Goal: Task Accomplishment & Management: Use online tool/utility

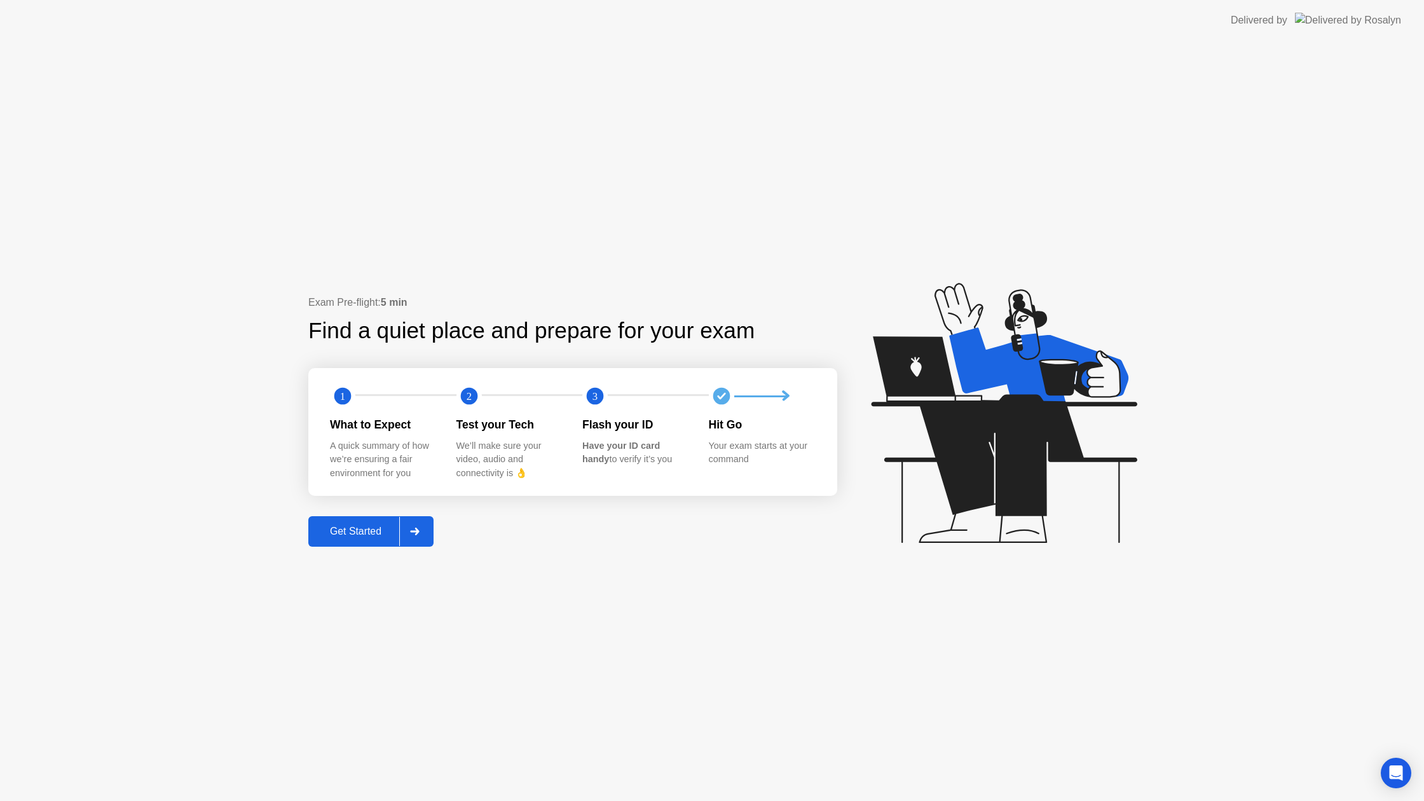
click at [346, 535] on div "Get Started" at bounding box center [355, 531] width 87 height 11
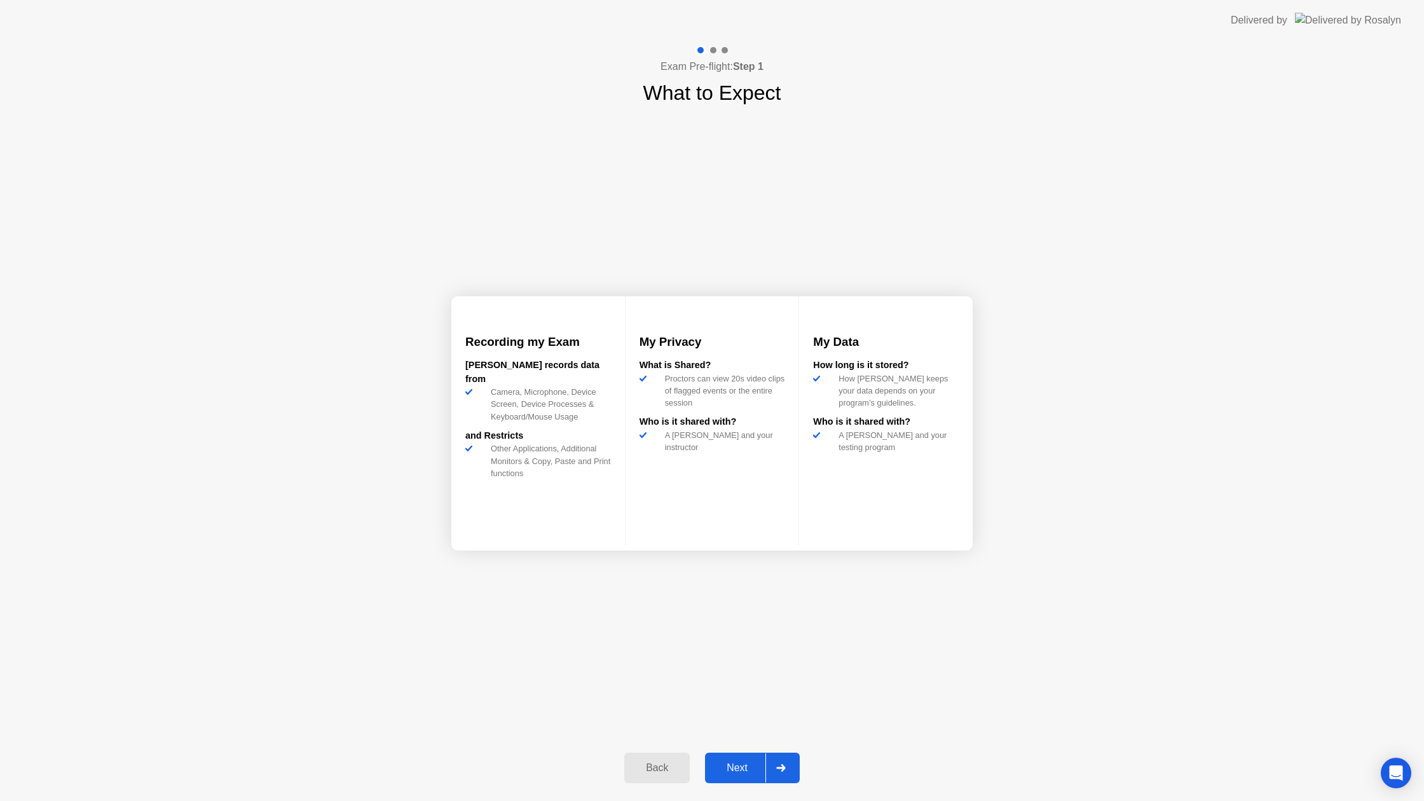
click at [725, 772] on div "Next" at bounding box center [737, 767] width 57 height 11
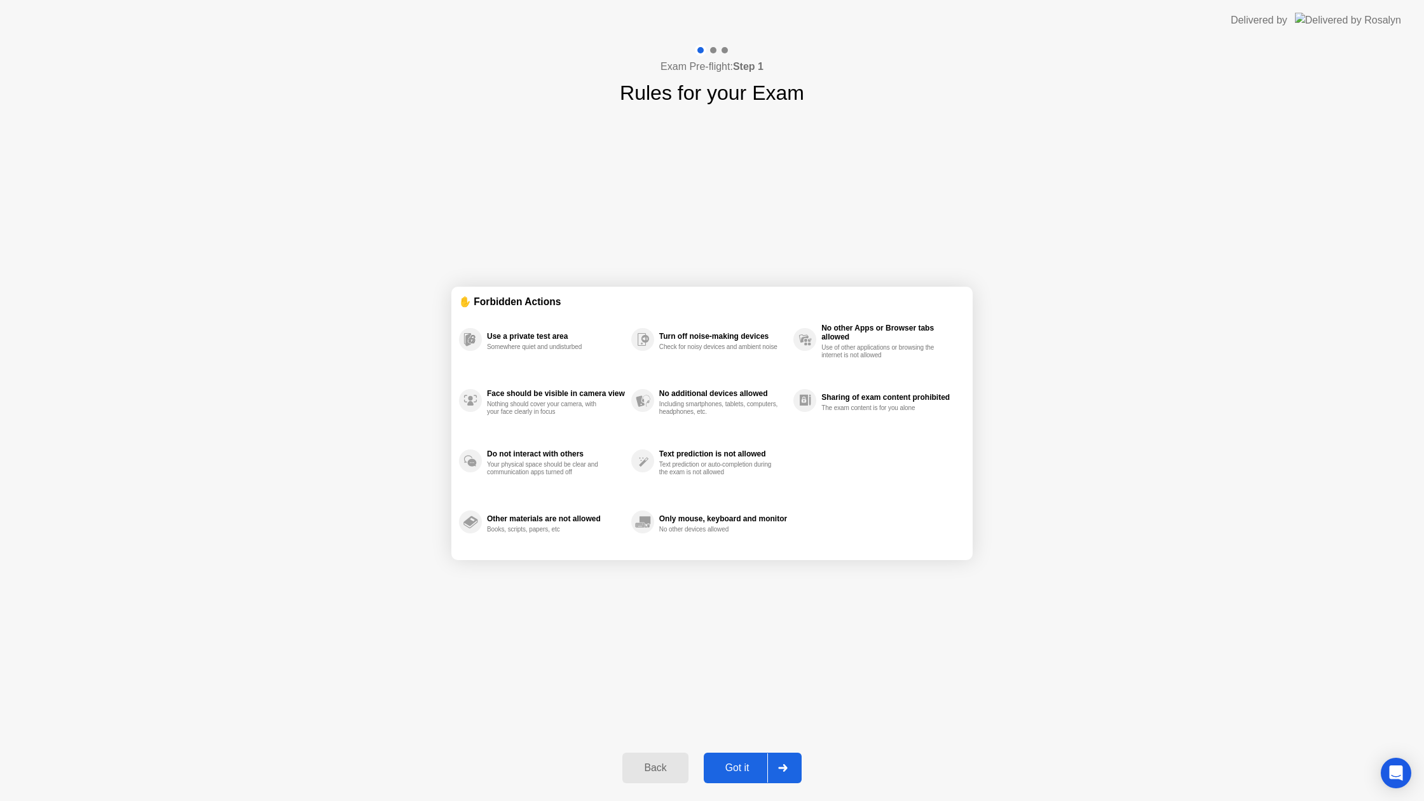
click at [739, 772] on div "Got it" at bounding box center [737, 767] width 60 height 11
select select "Available cameras"
select select "Available speakers"
select select "Available microphones"
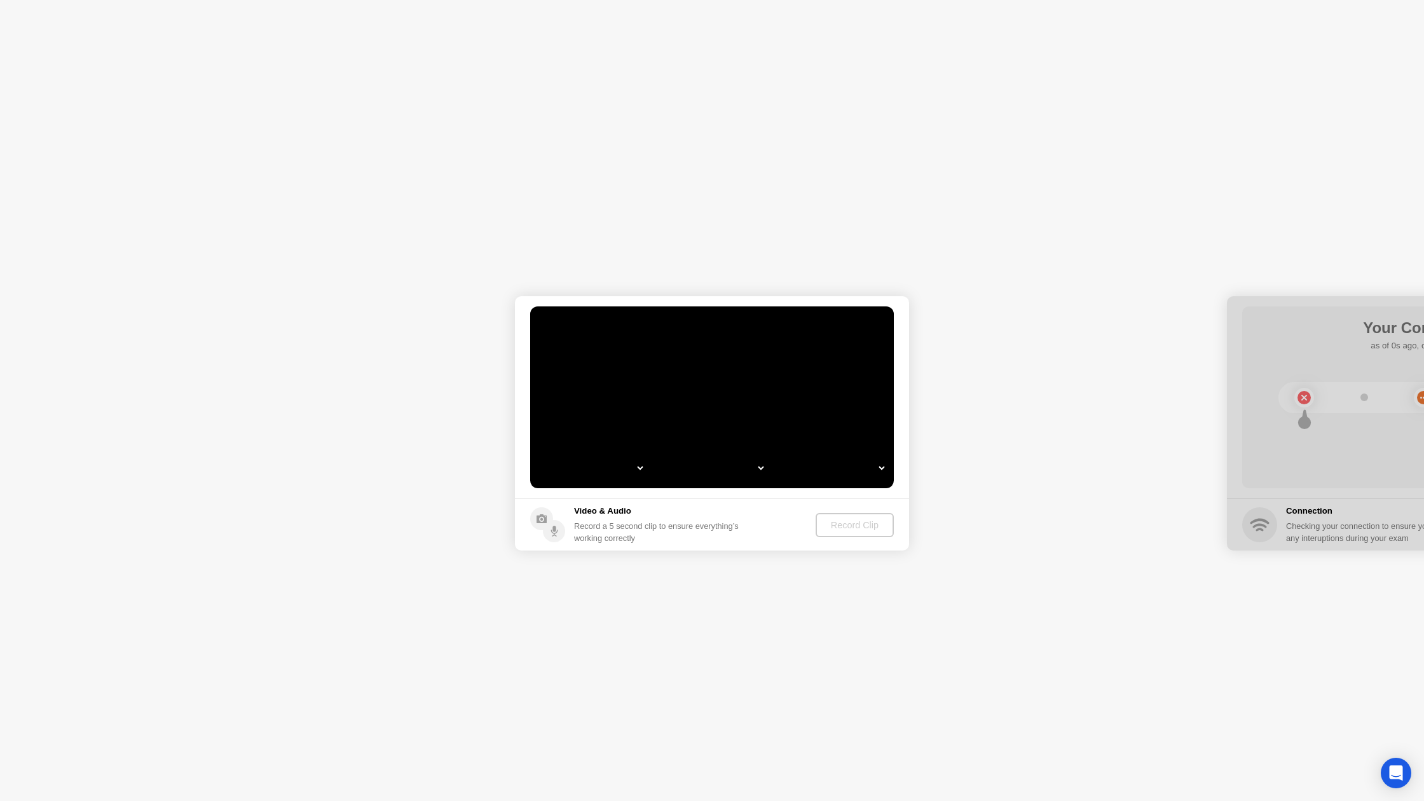
select select "**********"
select select "*******"
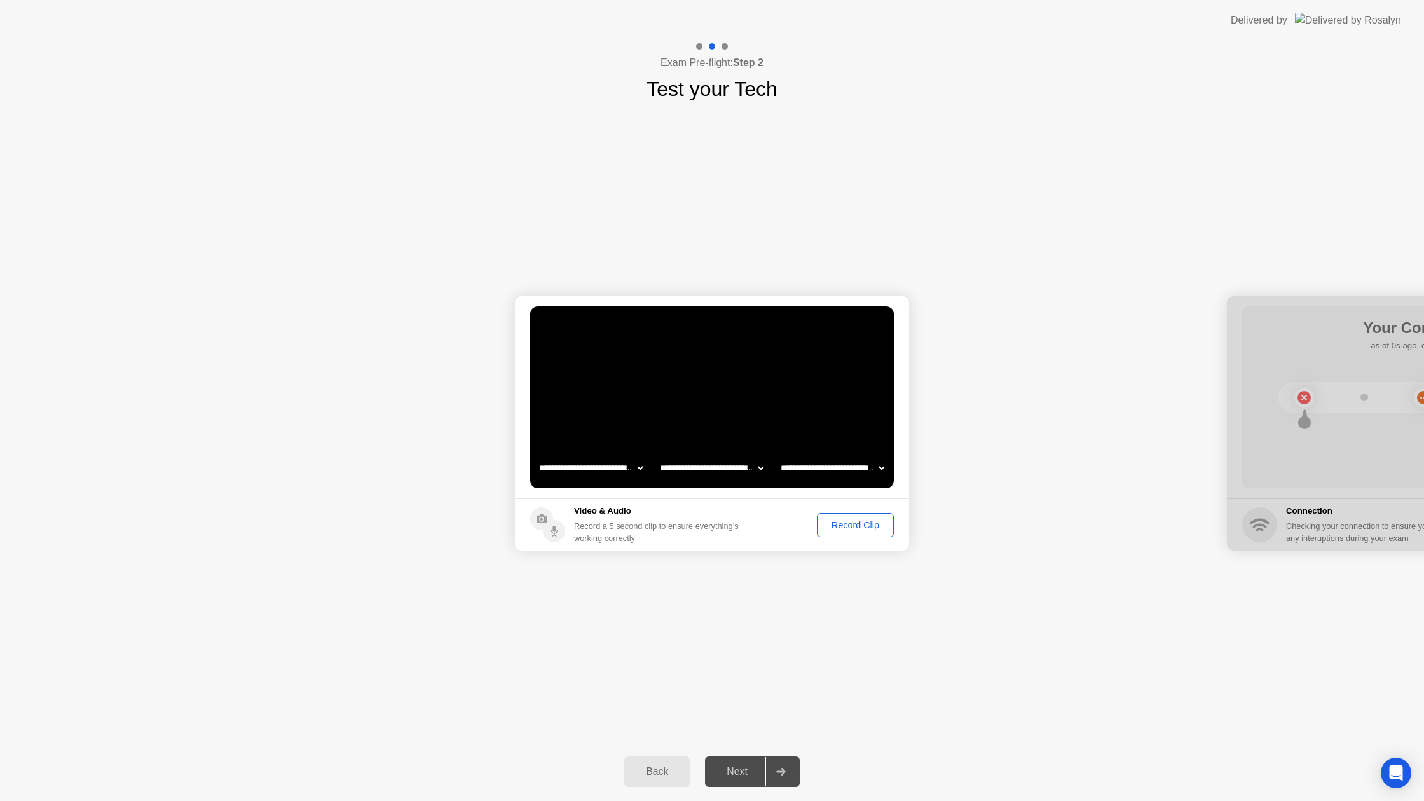
click at [836, 522] on div "Record Clip" at bounding box center [855, 525] width 68 height 10
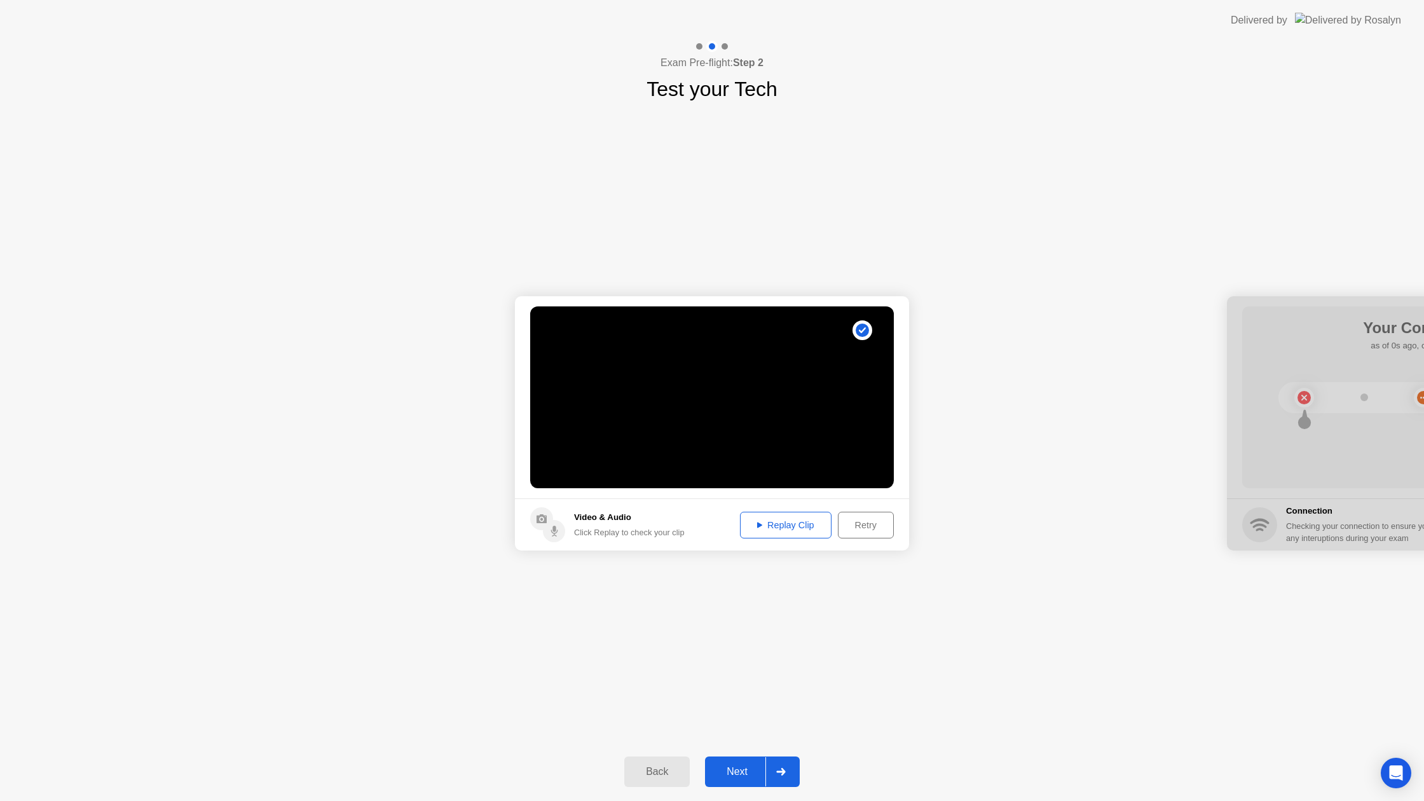
click at [797, 520] on div "Replay Clip" at bounding box center [785, 525] width 83 height 10
click at [866, 526] on div "Retry" at bounding box center [865, 525] width 47 height 10
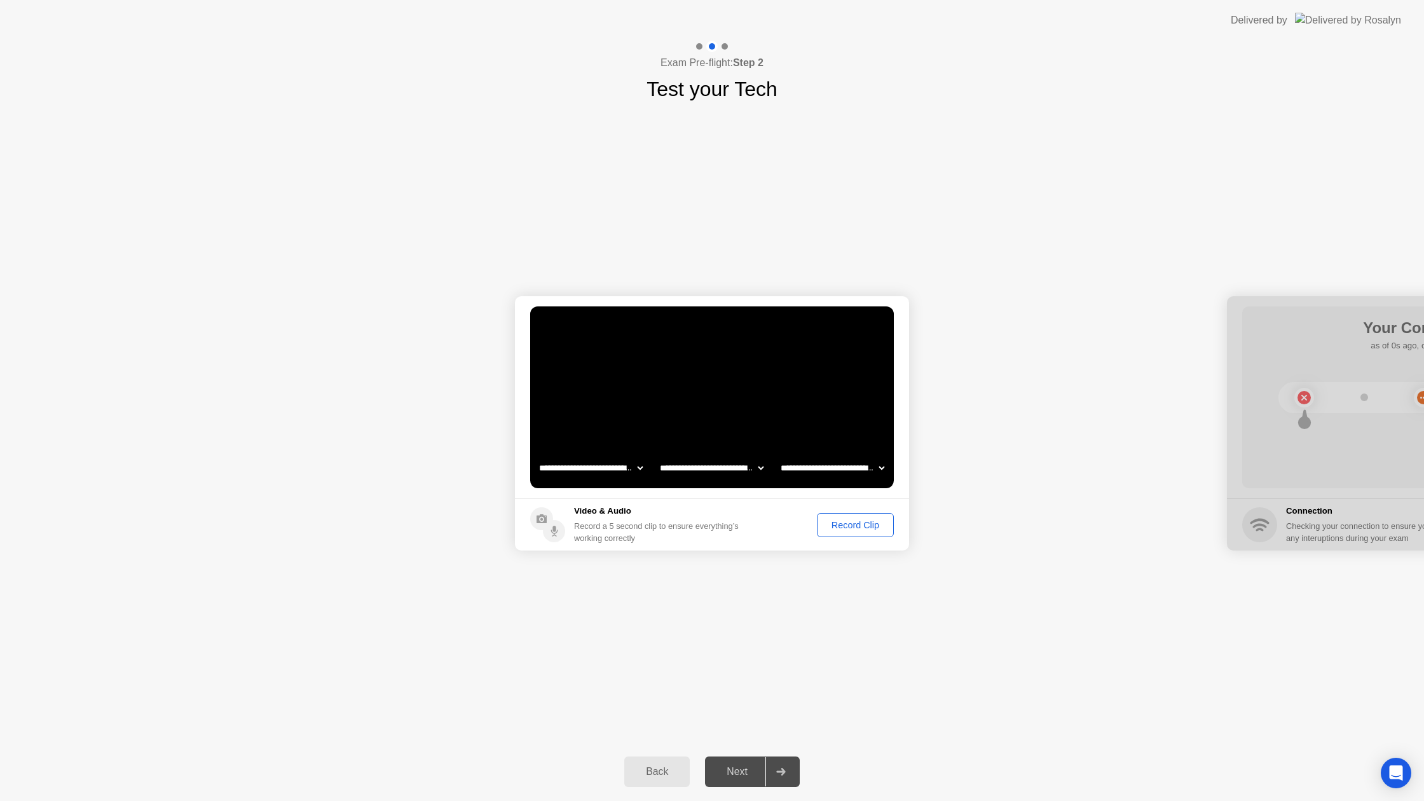
click at [855, 527] on div "Record Clip" at bounding box center [855, 525] width 68 height 10
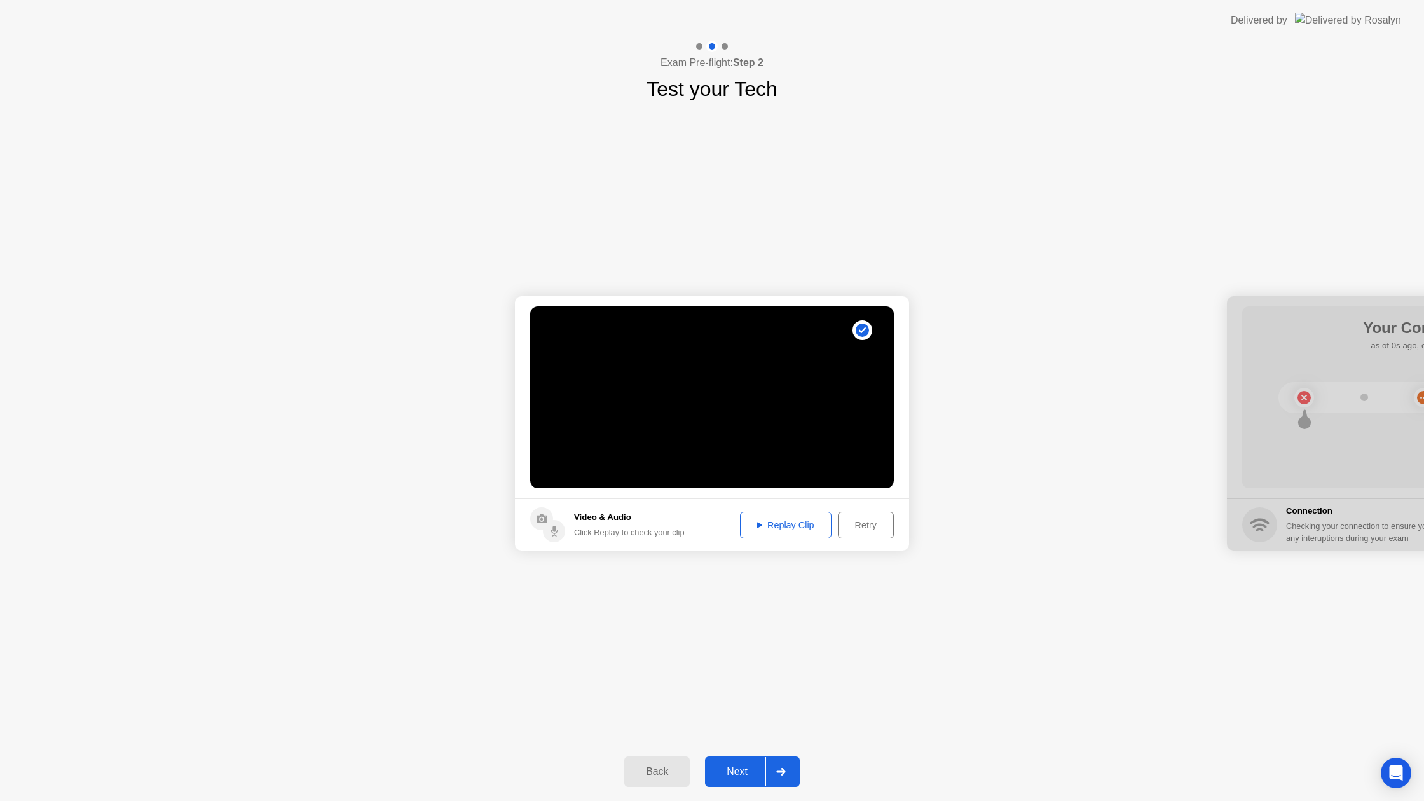
click at [766, 530] on div "Replay Clip" at bounding box center [785, 525] width 83 height 10
click at [852, 522] on div "Retry" at bounding box center [865, 525] width 47 height 10
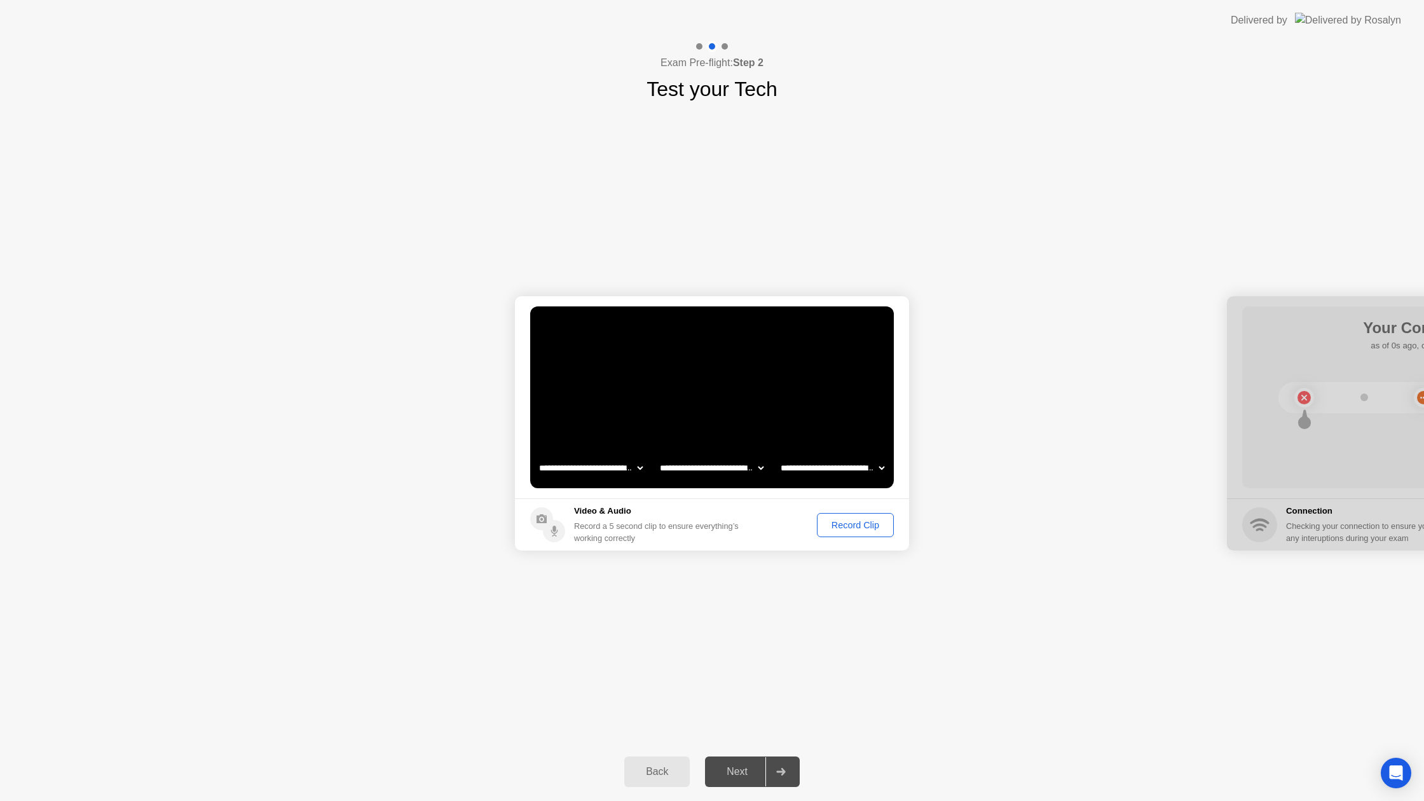
click at [871, 523] on div "Record Clip" at bounding box center [855, 525] width 68 height 10
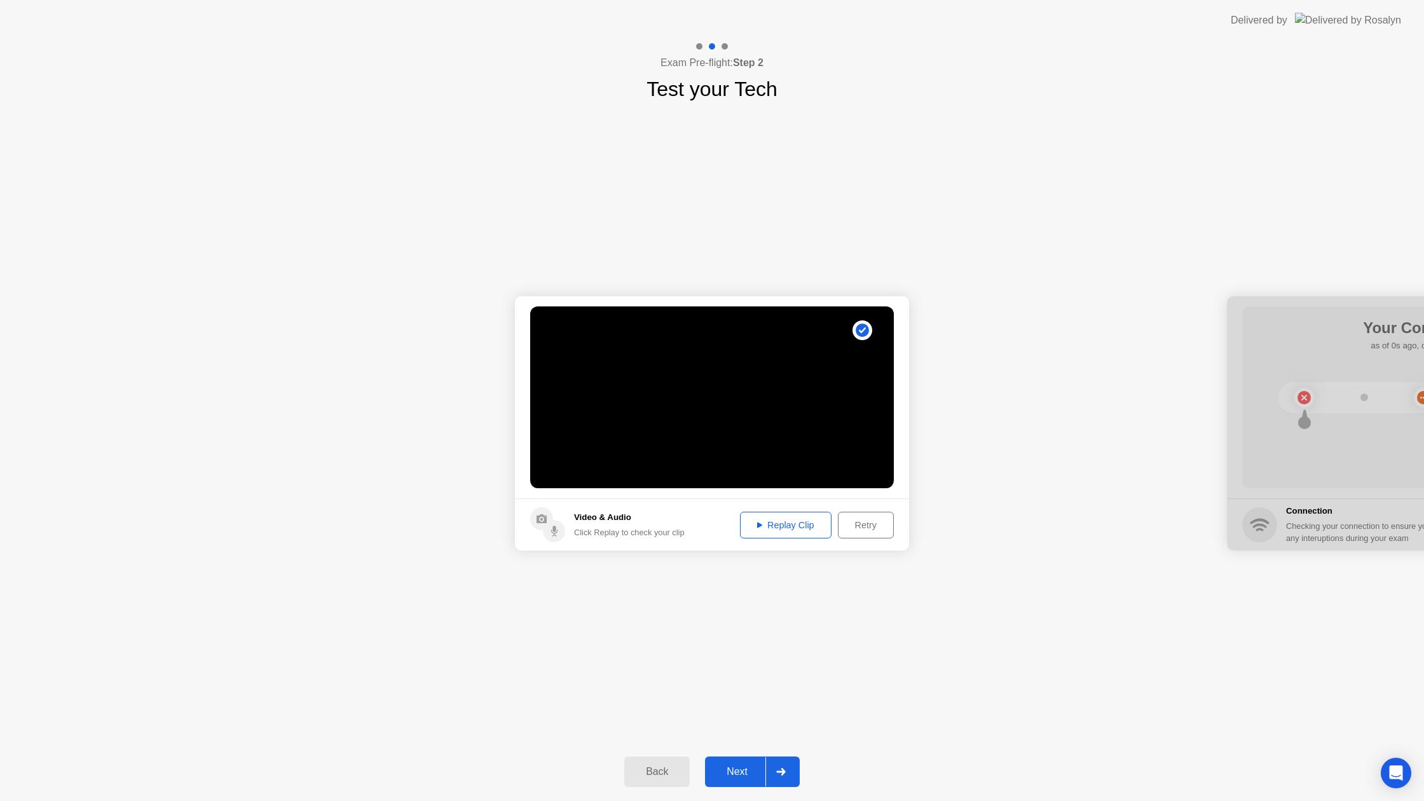
click at [724, 766] on div "Next" at bounding box center [737, 771] width 57 height 11
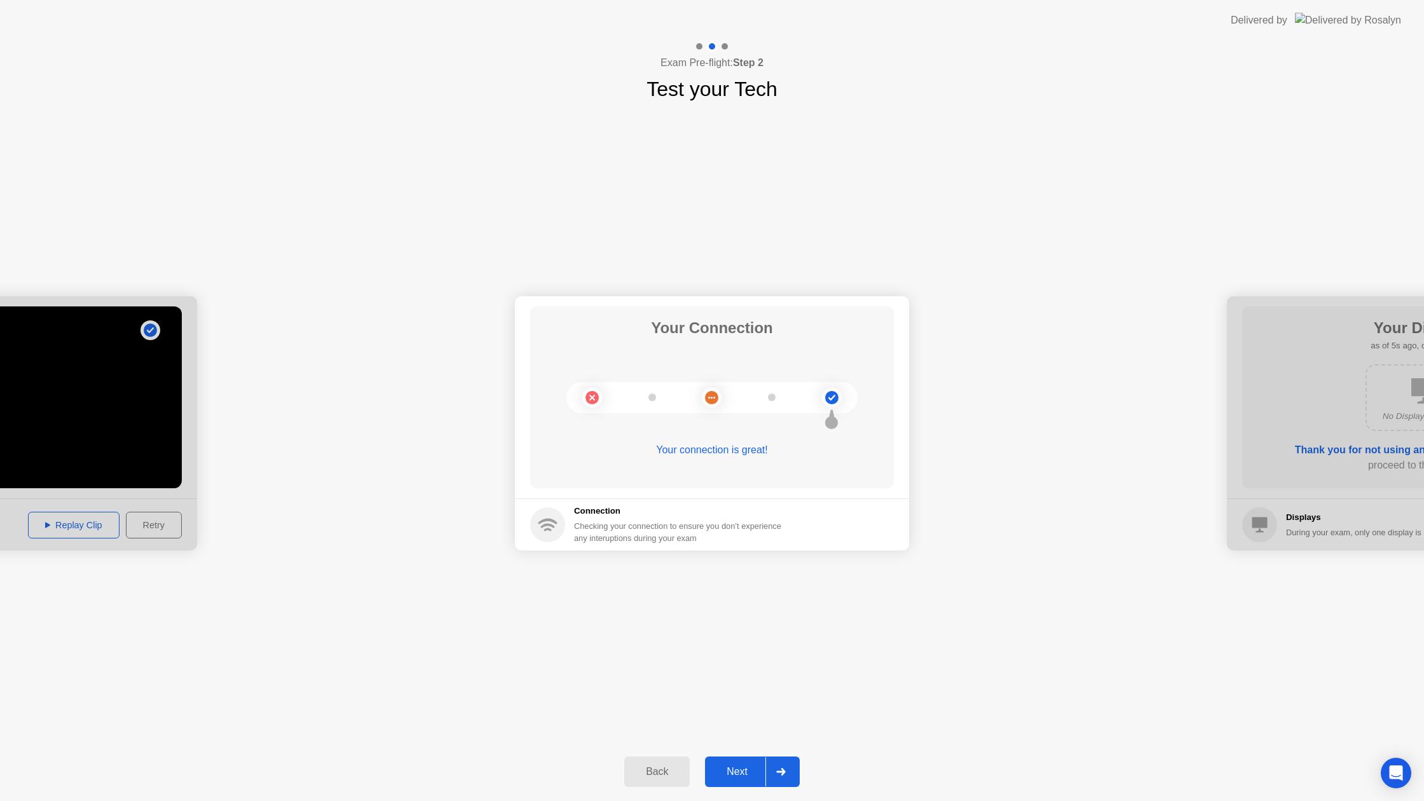
click at [736, 768] on div "Next" at bounding box center [737, 771] width 57 height 11
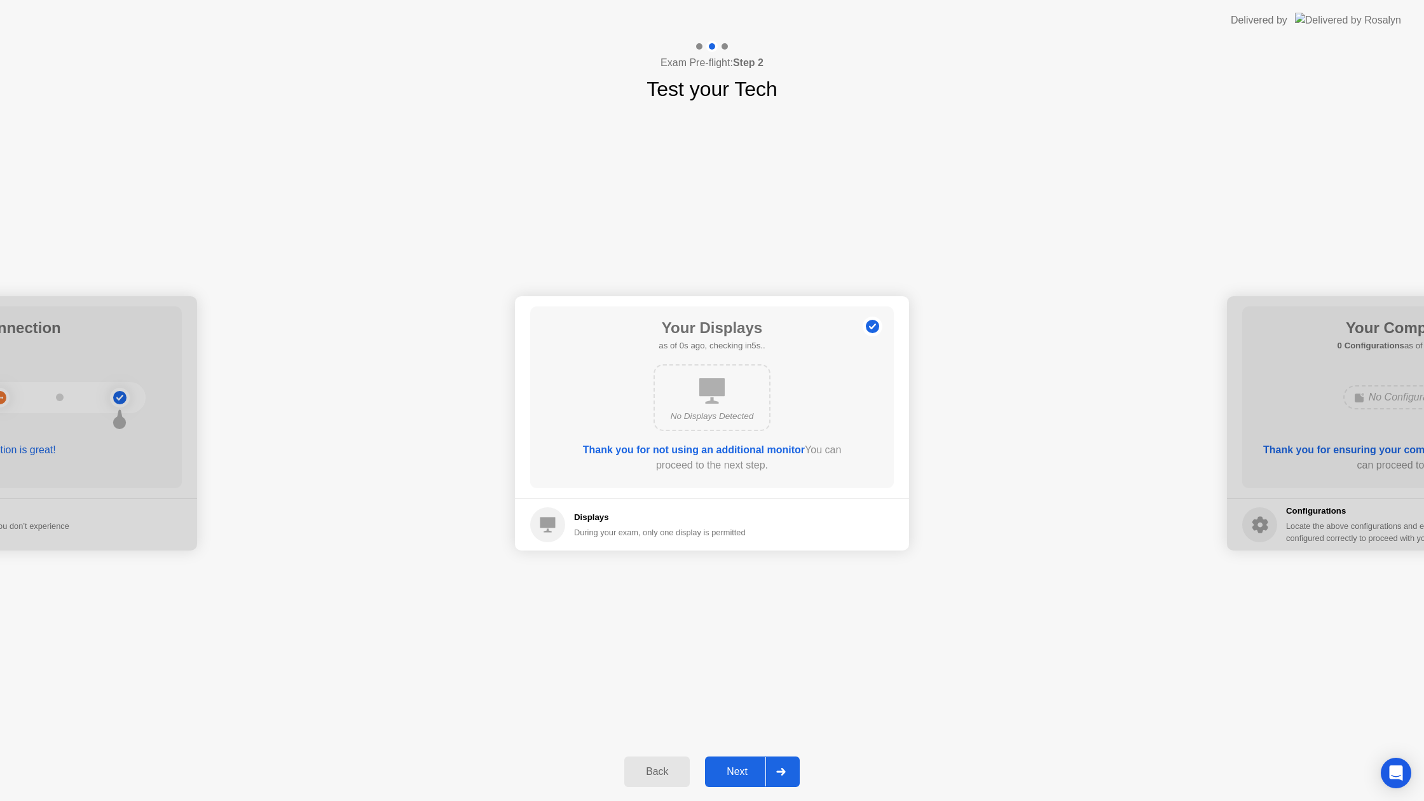
click at [736, 768] on div "Next" at bounding box center [737, 771] width 57 height 11
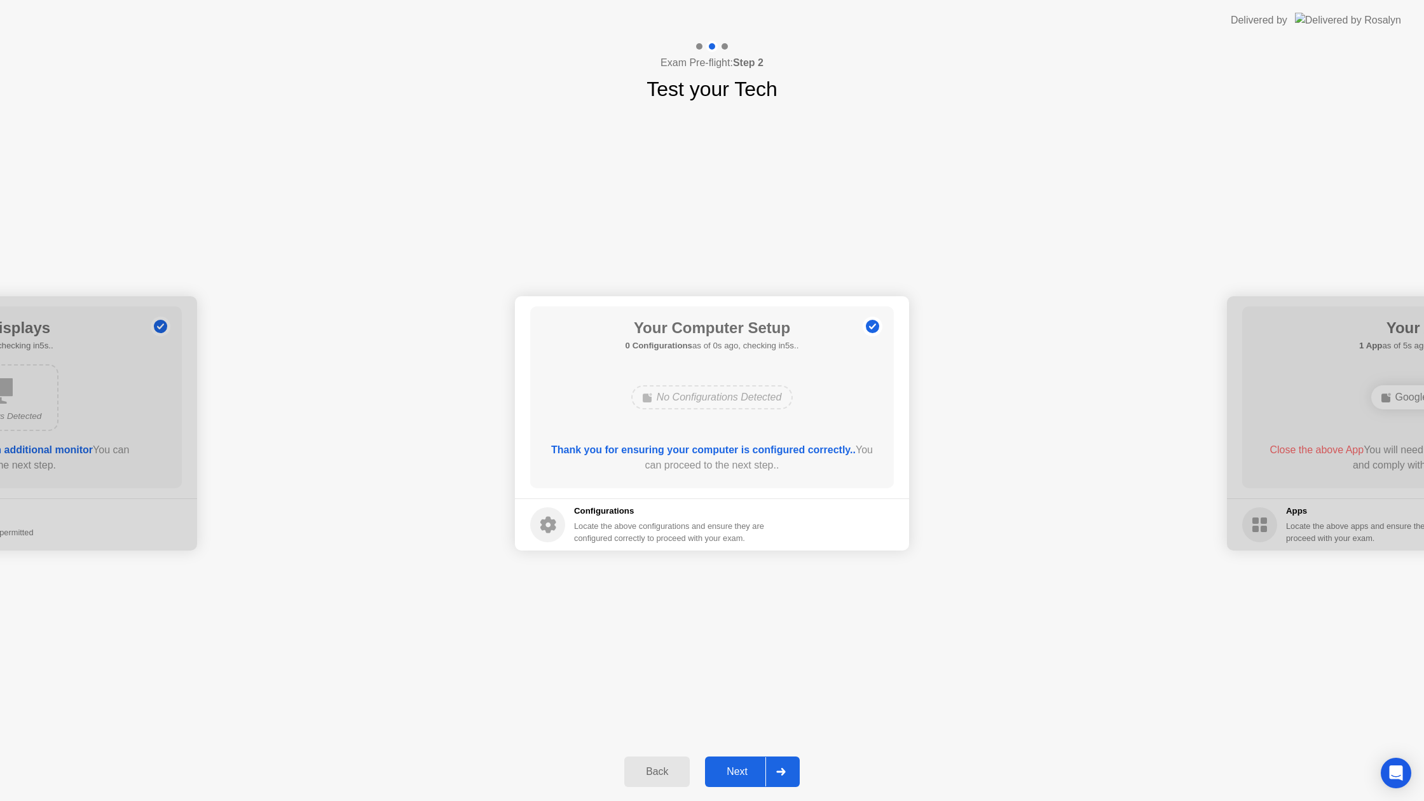
click at [736, 768] on div "Next" at bounding box center [737, 771] width 57 height 11
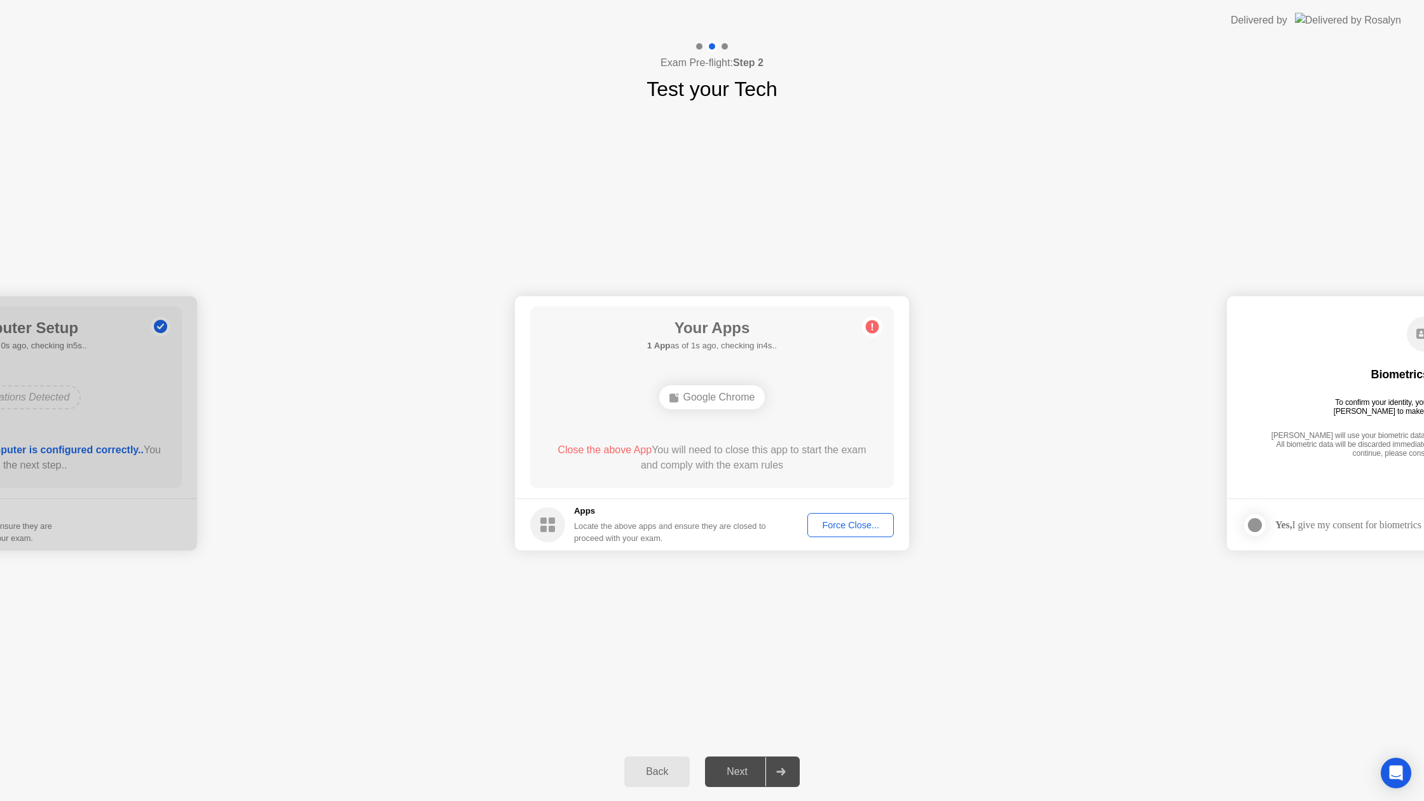
click at [834, 526] on div "Force Close..." at bounding box center [851, 525] width 78 height 10
drag, startPoint x: 757, startPoint y: 473, endPoint x: 738, endPoint y: 520, distance: 51.1
click at [734, 768] on div "Next" at bounding box center [737, 771] width 57 height 11
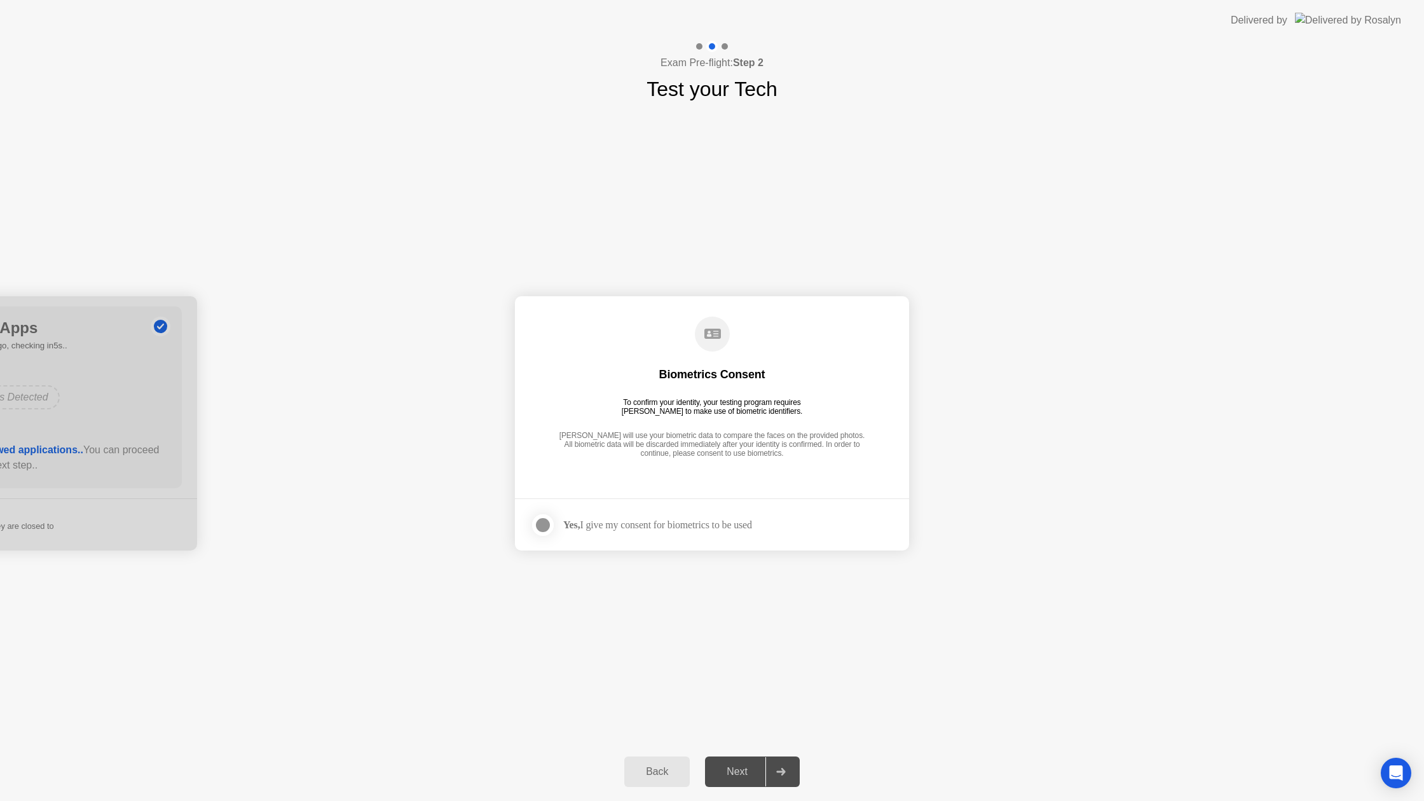
drag, startPoint x: 548, startPoint y: 519, endPoint x: 591, endPoint y: 609, distance: 100.1
click at [548, 519] on div at bounding box center [542, 524] width 15 height 15
click at [745, 776] on div "Next" at bounding box center [737, 771] width 57 height 11
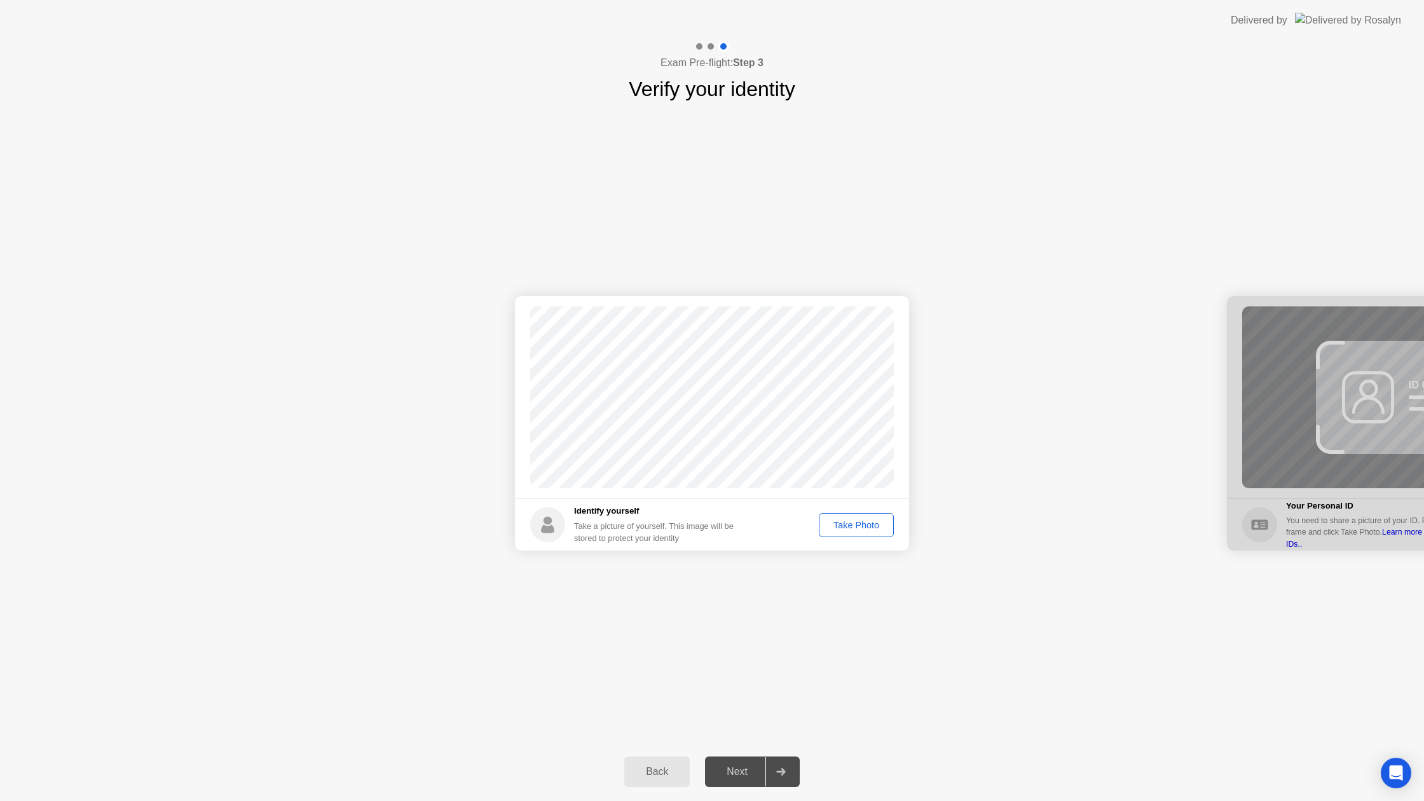
click at [848, 520] on div "Take Photo" at bounding box center [856, 525] width 66 height 10
click at [743, 770] on div "Next" at bounding box center [737, 771] width 57 height 11
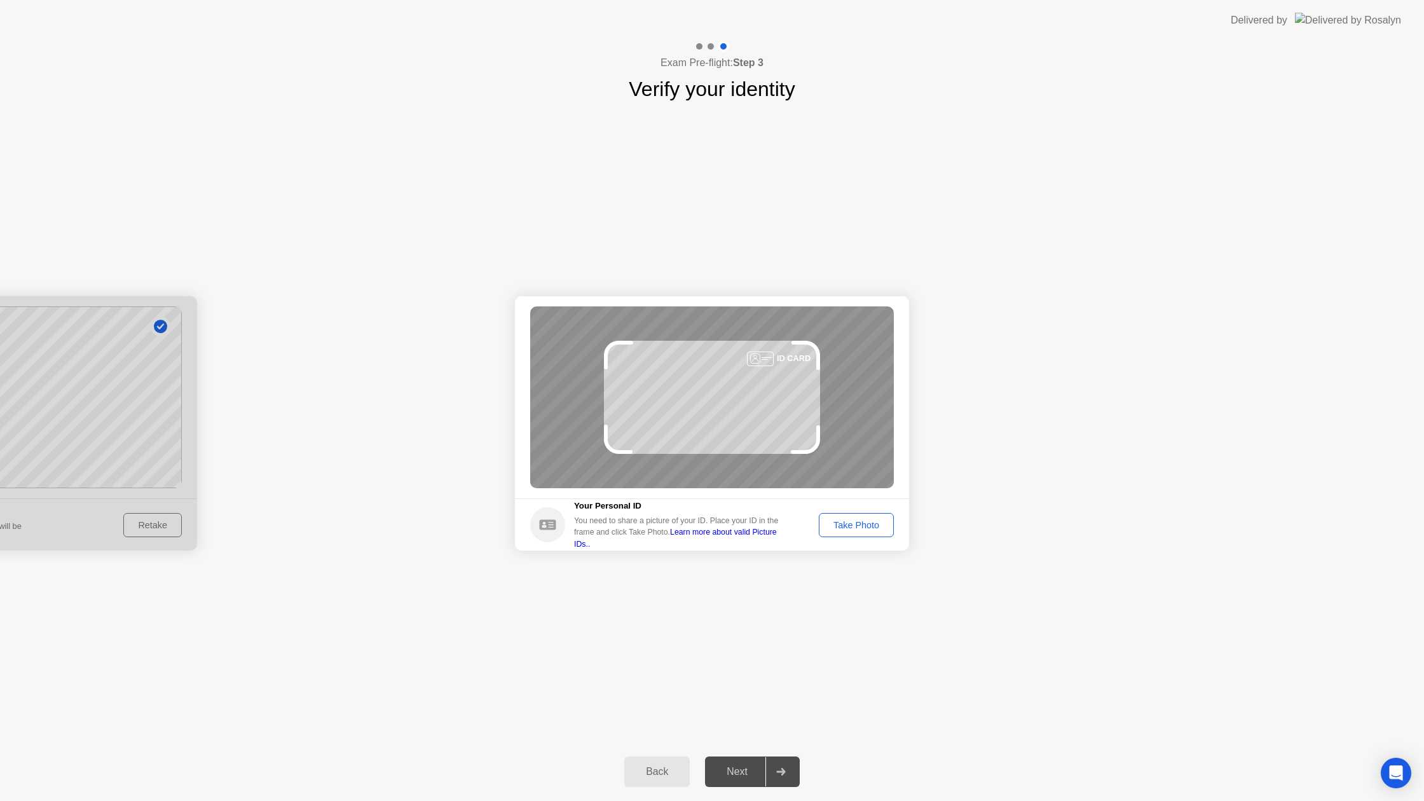
click at [836, 527] on div "Take Photo" at bounding box center [856, 525] width 66 height 10
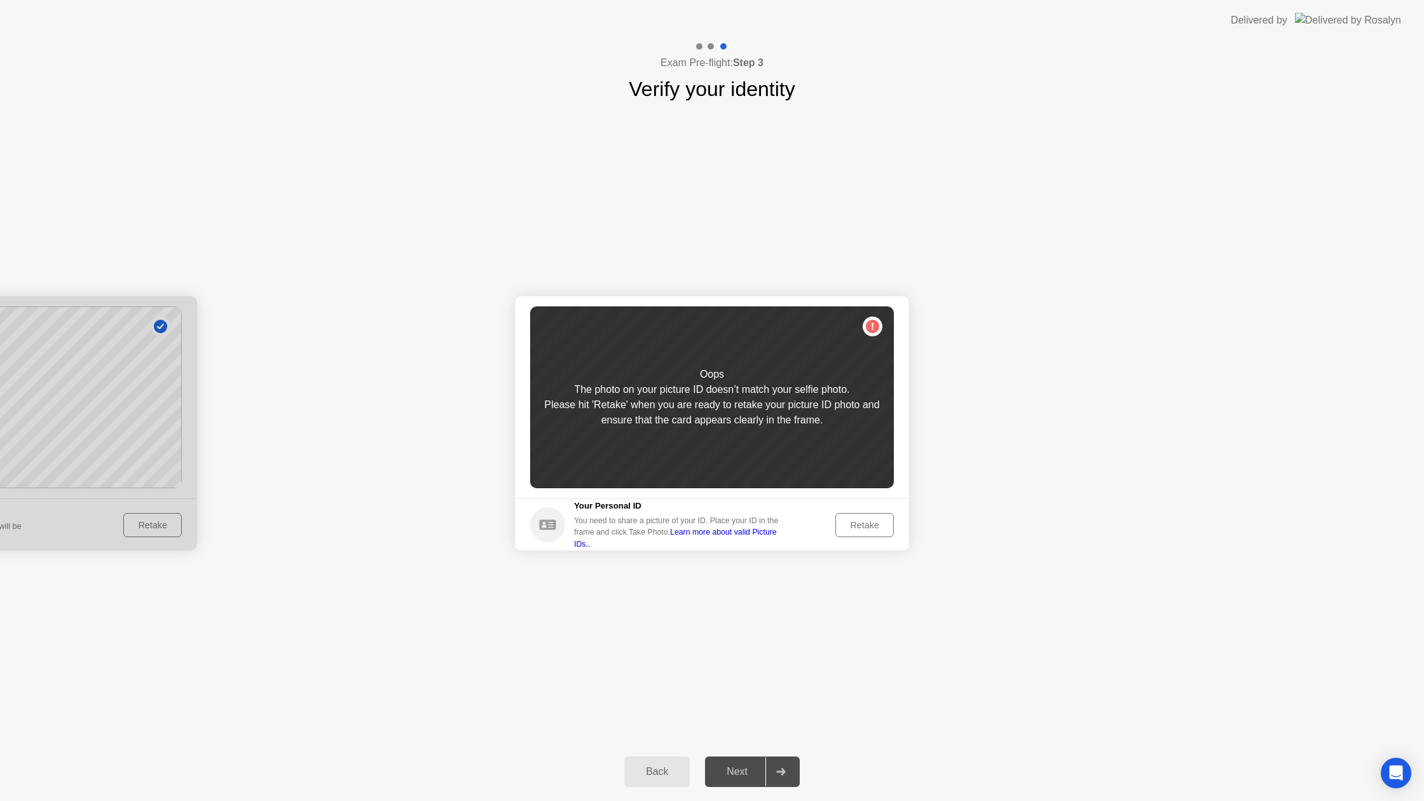
click at [857, 522] on div "Retake" at bounding box center [864, 525] width 50 height 10
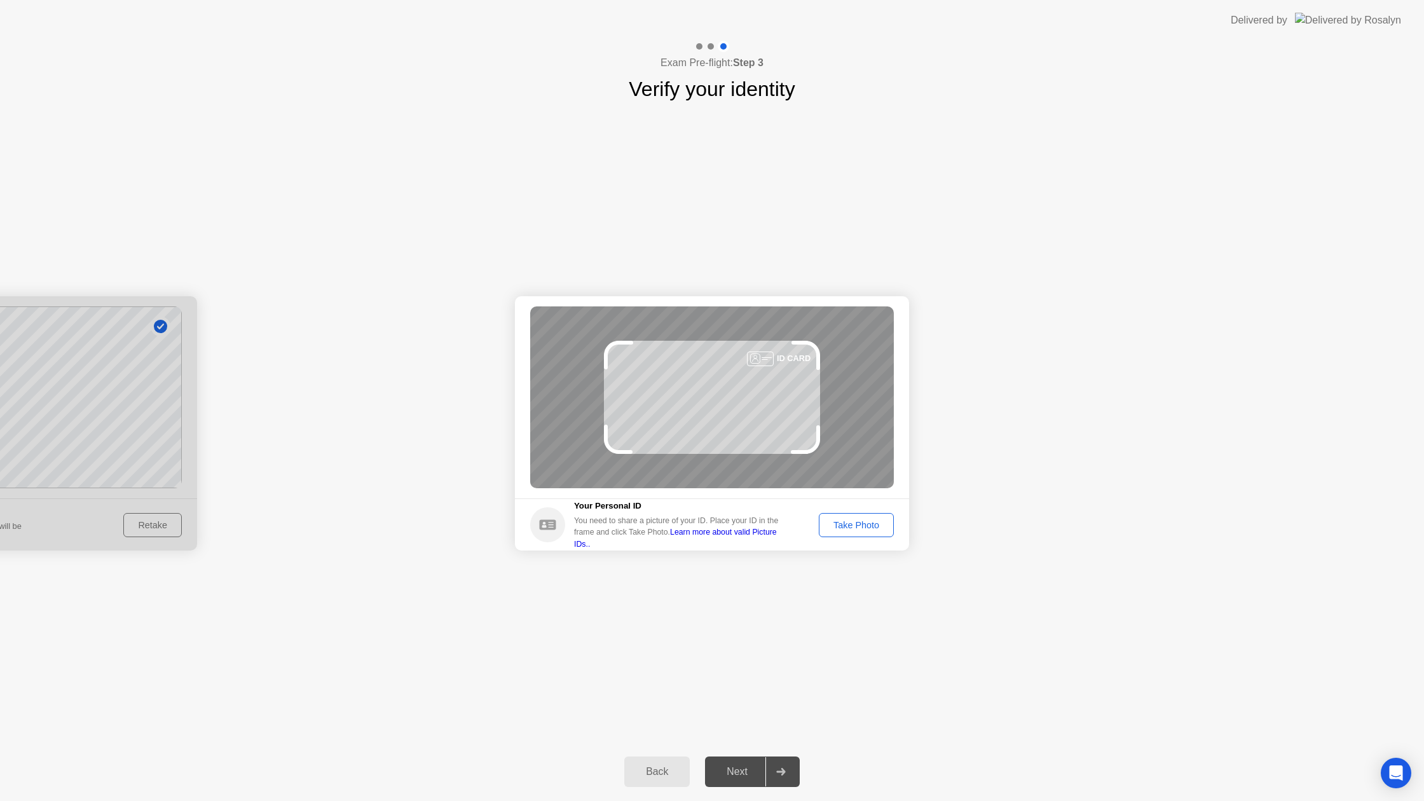
click at [857, 522] on div "Take Photo" at bounding box center [856, 525] width 66 height 10
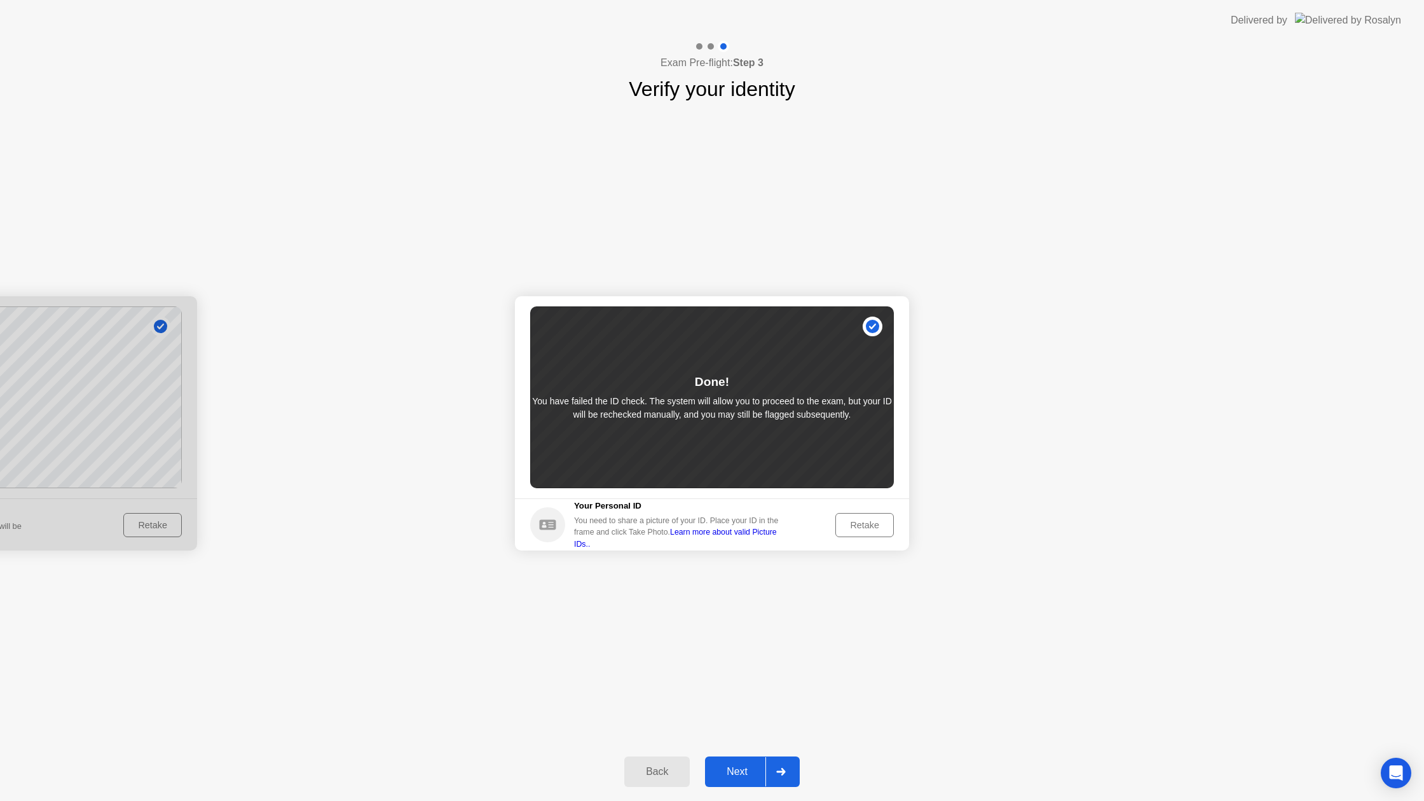
click at [743, 766] on div "Next" at bounding box center [737, 771] width 57 height 11
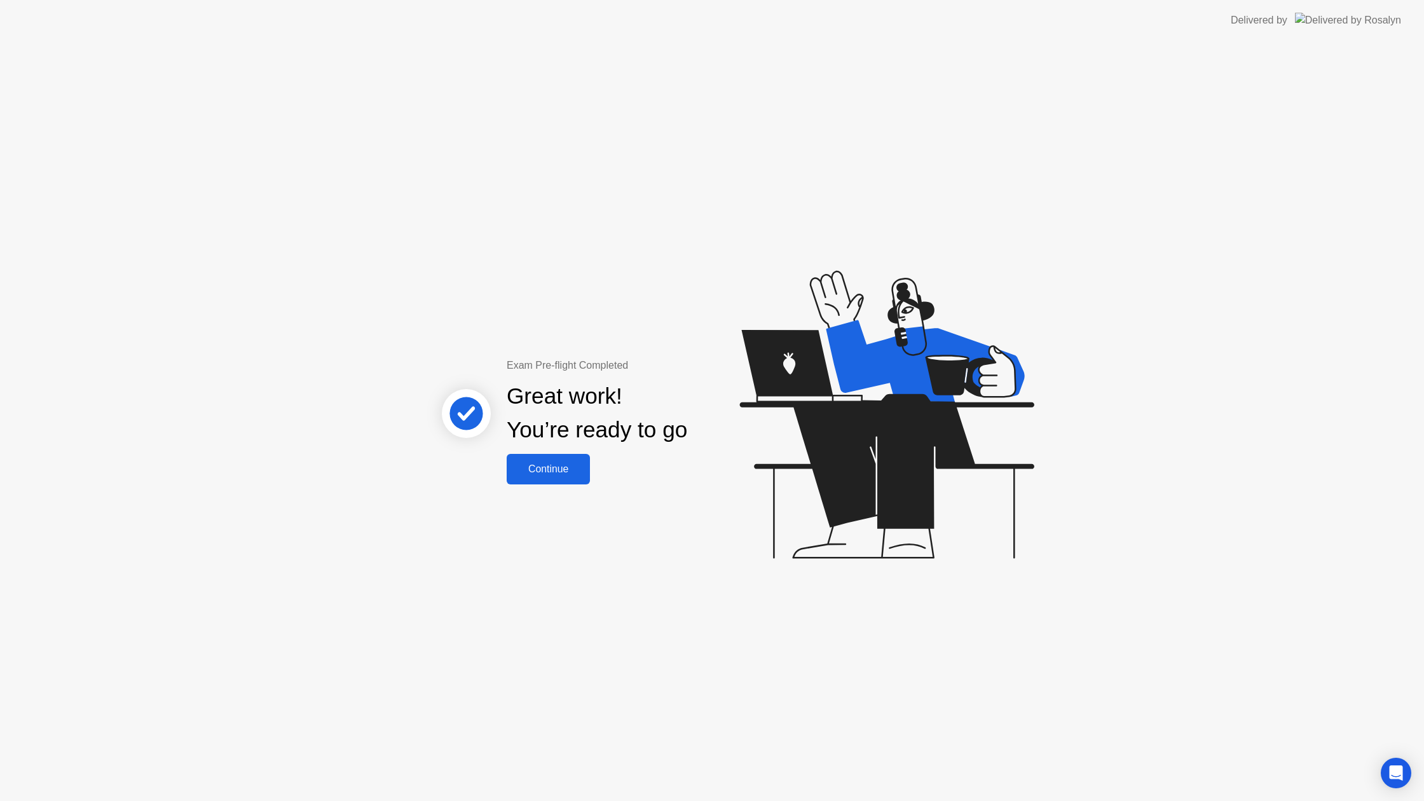
click at [581, 463] on div "Continue" at bounding box center [548, 468] width 76 height 11
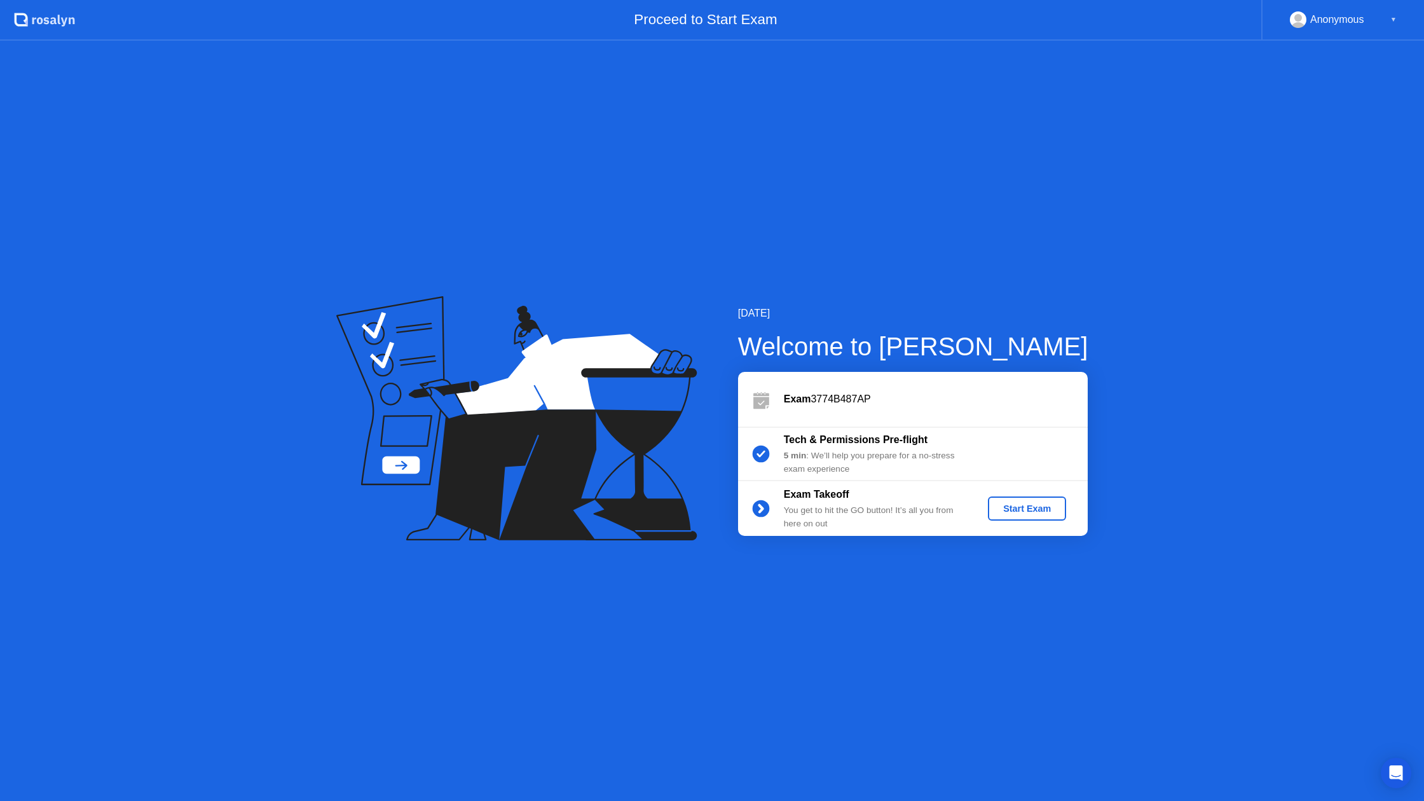
click at [1005, 507] on div "Start Exam" at bounding box center [1027, 508] width 68 height 10
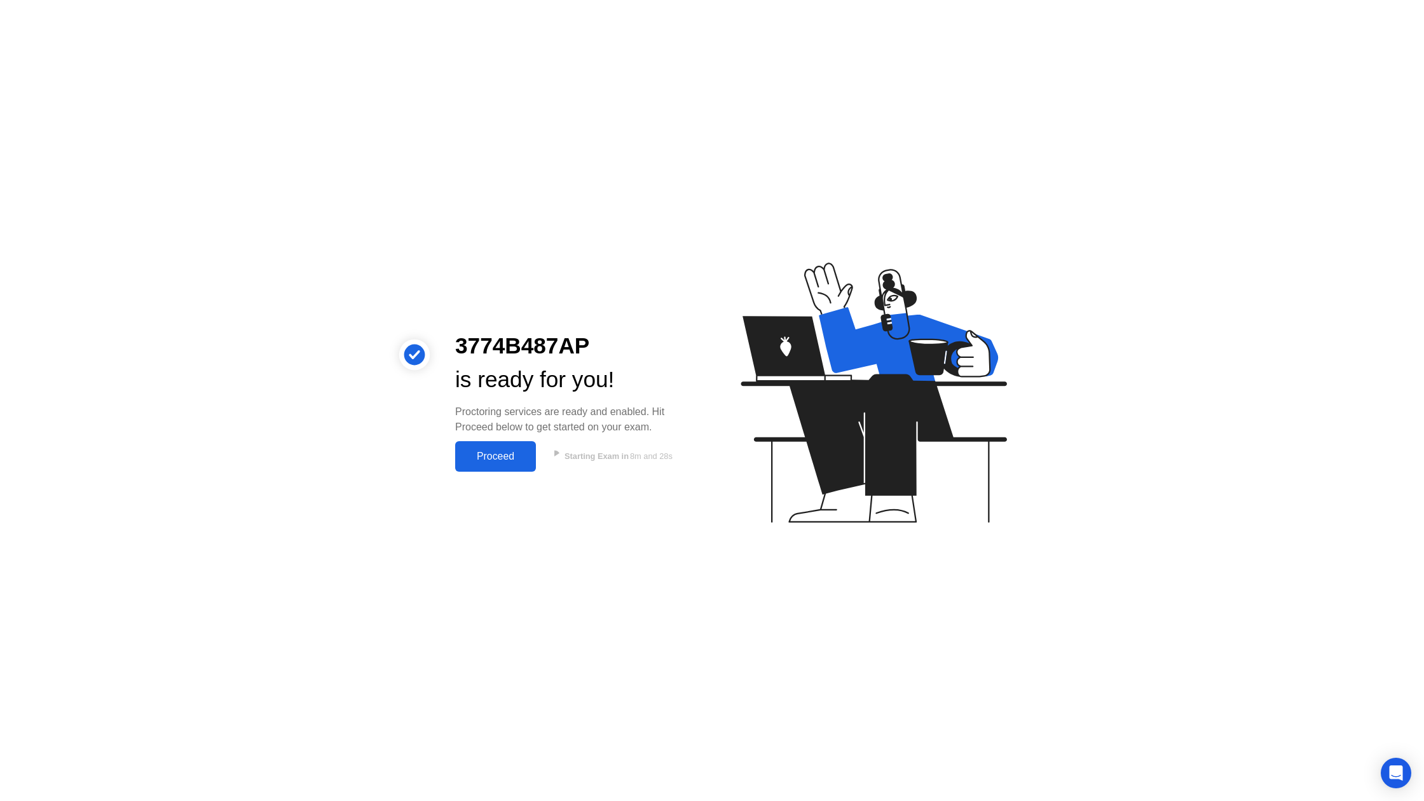
click at [491, 456] on div "Proceed" at bounding box center [495, 456] width 73 height 11
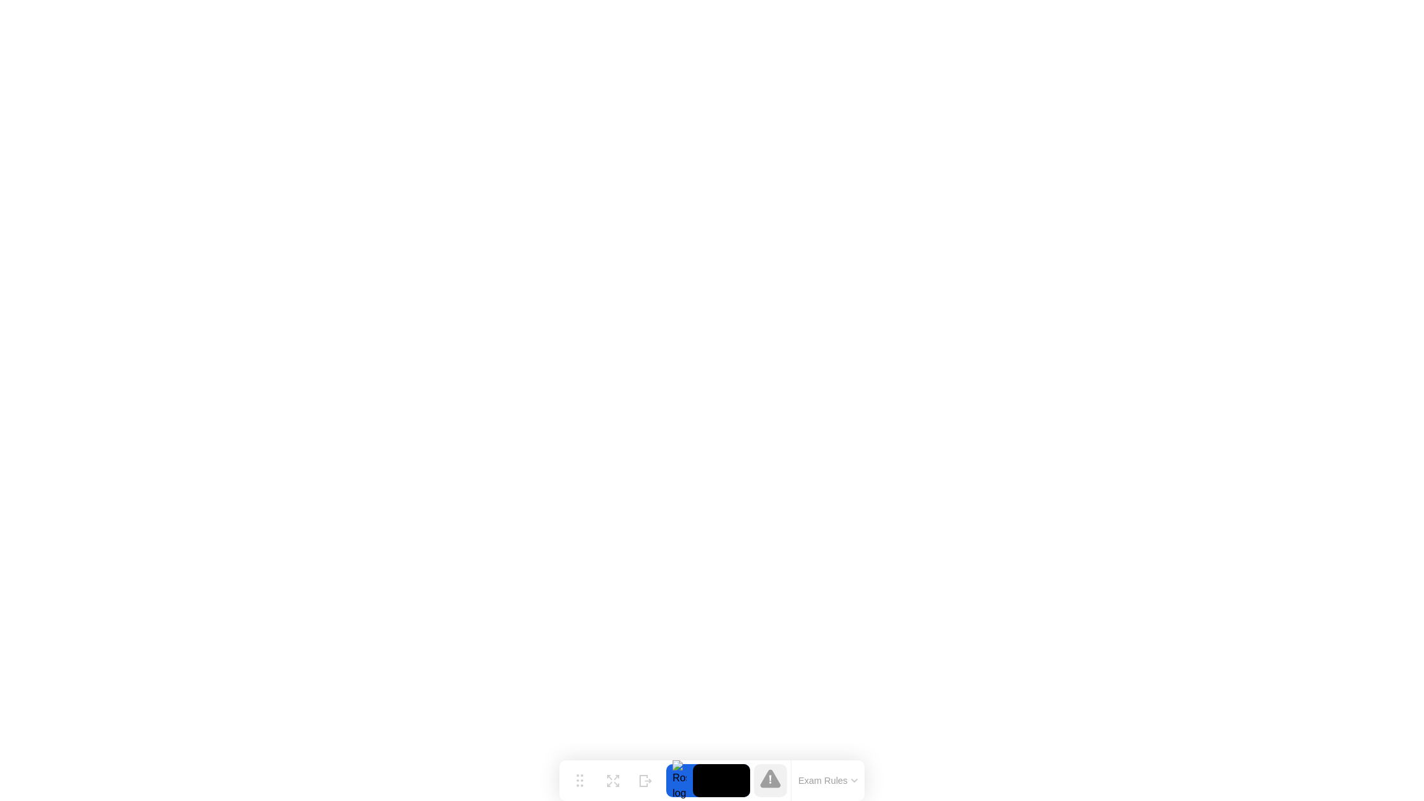
click at [845, 785] on button "Exam Rules" at bounding box center [827, 780] width 67 height 11
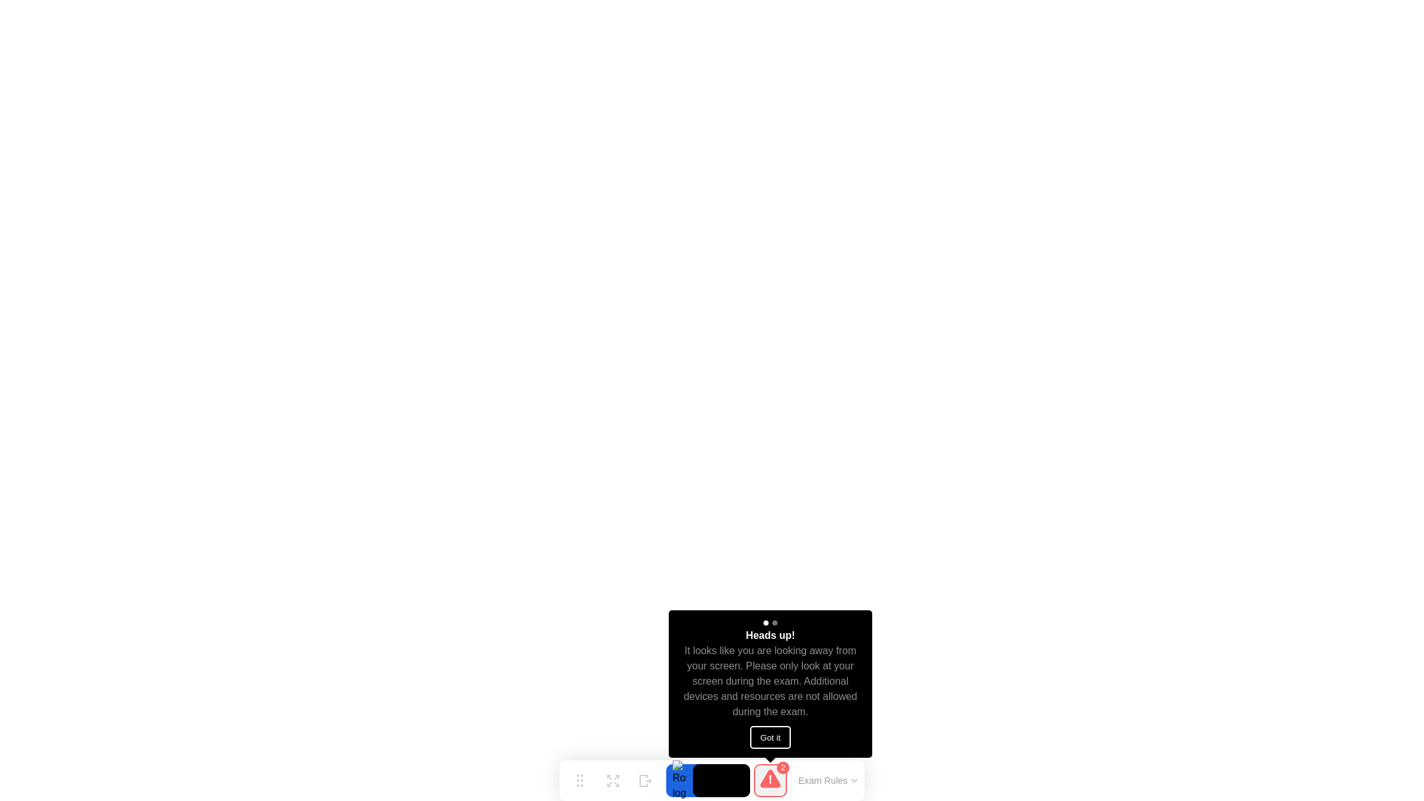
click at [775, 733] on button "Got it" at bounding box center [770, 737] width 41 height 23
click at [775, 736] on button "Got it" at bounding box center [770, 737] width 41 height 23
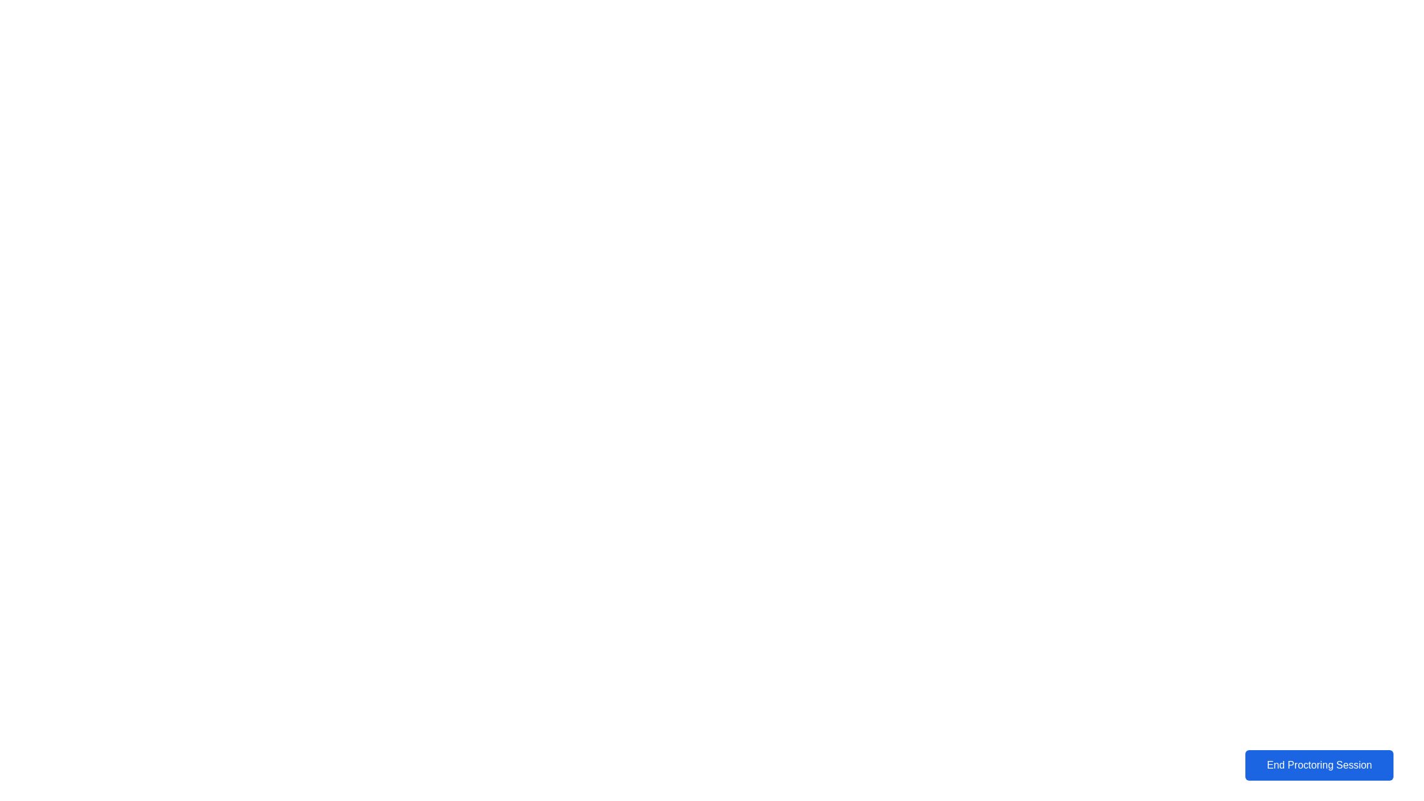
click at [1296, 762] on div "End Proctoring Session" at bounding box center [1319, 764] width 142 height 11
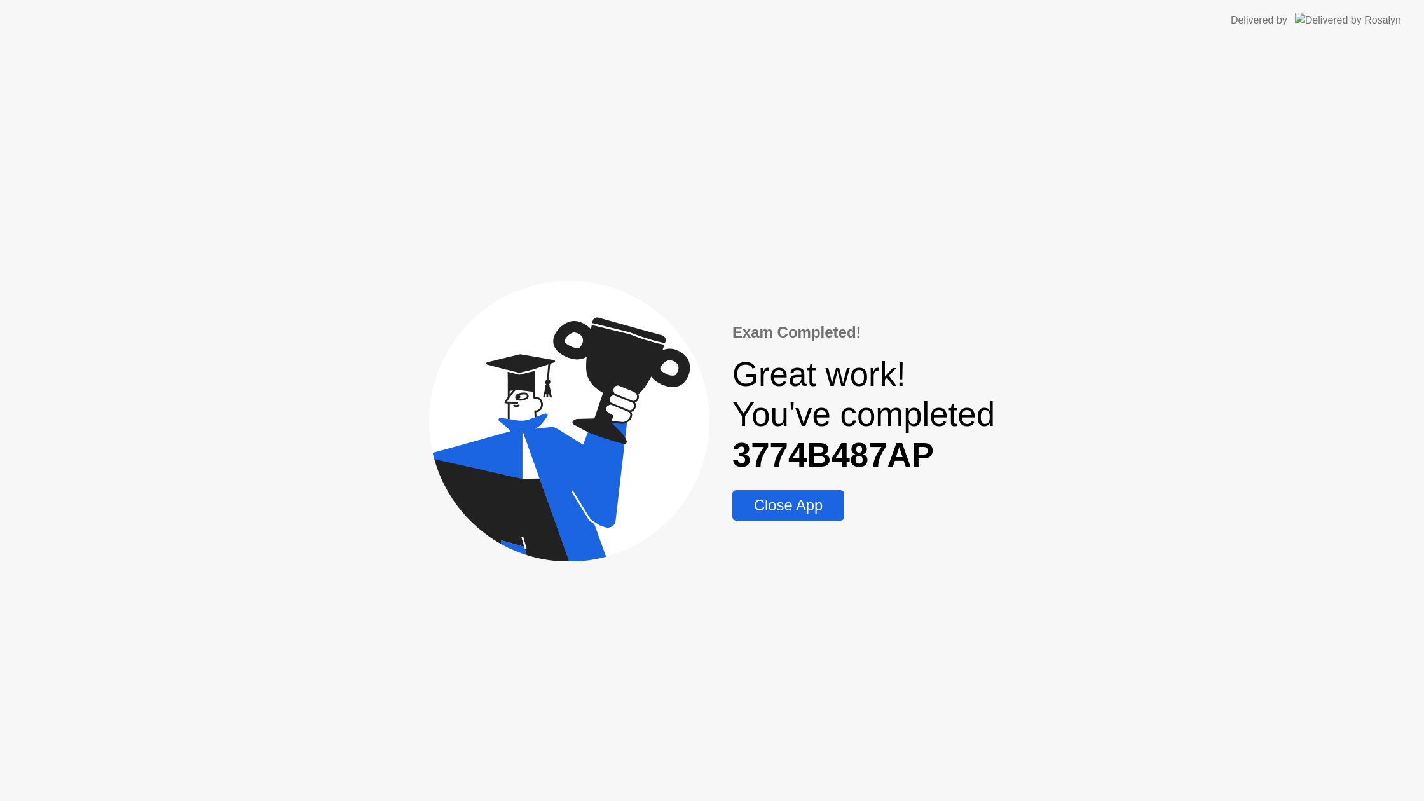
click at [778, 503] on div "Close App" at bounding box center [788, 505] width 104 height 18
